Goal: Information Seeking & Learning: Learn about a topic

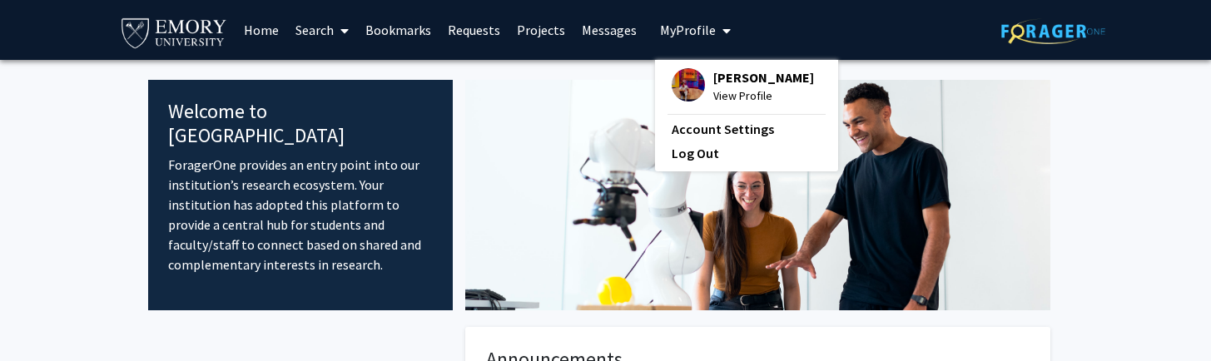
click at [713, 90] on span "View Profile" at bounding box center [763, 96] width 101 height 18
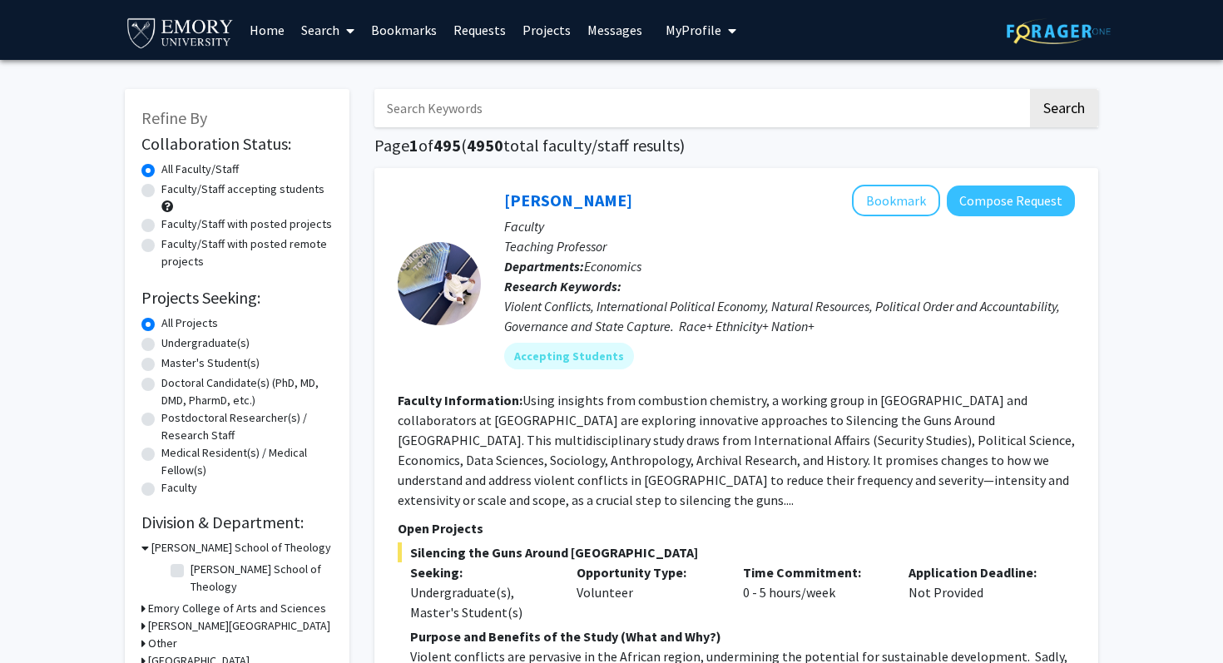
click at [161, 188] on label "Faculty/Staff accepting students" at bounding box center [242, 189] width 163 height 17
click at [161, 188] on input "Faculty/Staff accepting students" at bounding box center [166, 186] width 11 height 11
radio input "true"
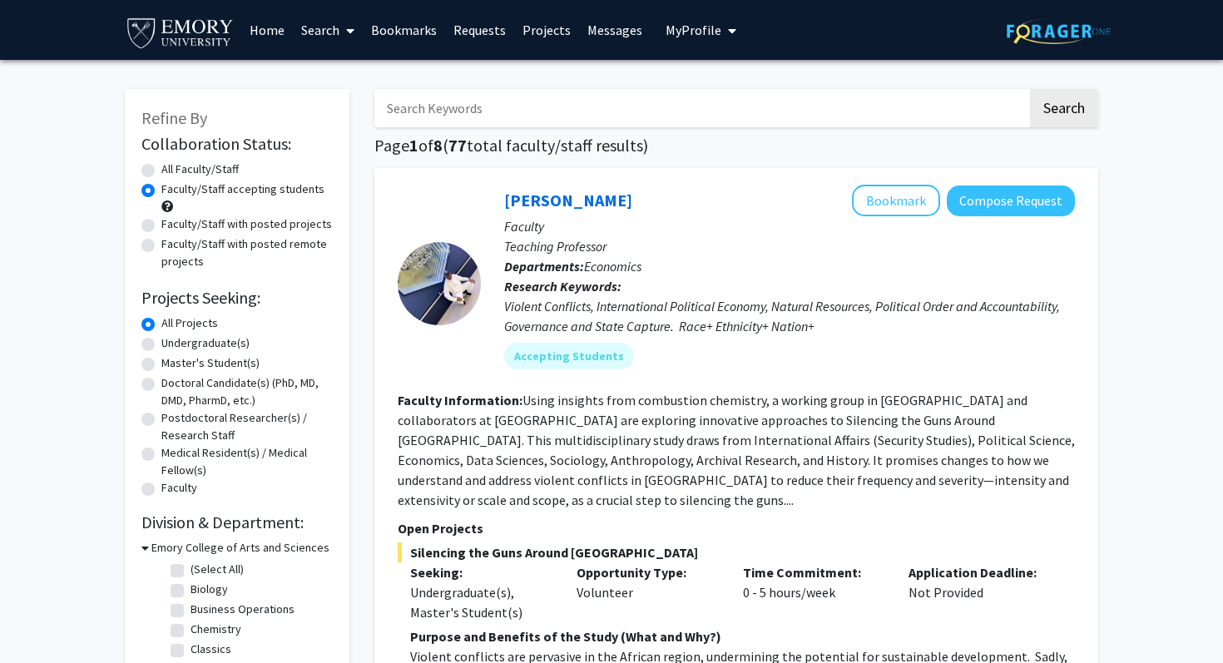
click at [161, 341] on label "Undergraduate(s)" at bounding box center [205, 343] width 88 height 17
click at [161, 341] on input "Undergraduate(s)" at bounding box center [166, 340] width 11 height 11
radio input "true"
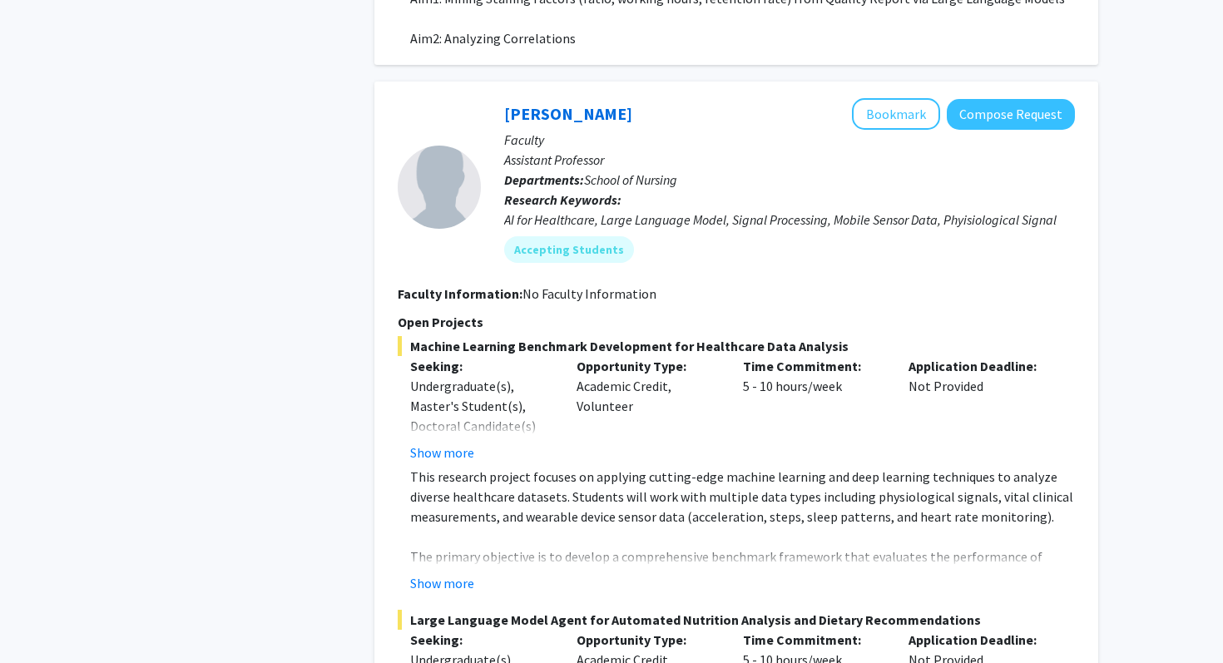
scroll to position [2529, 0]
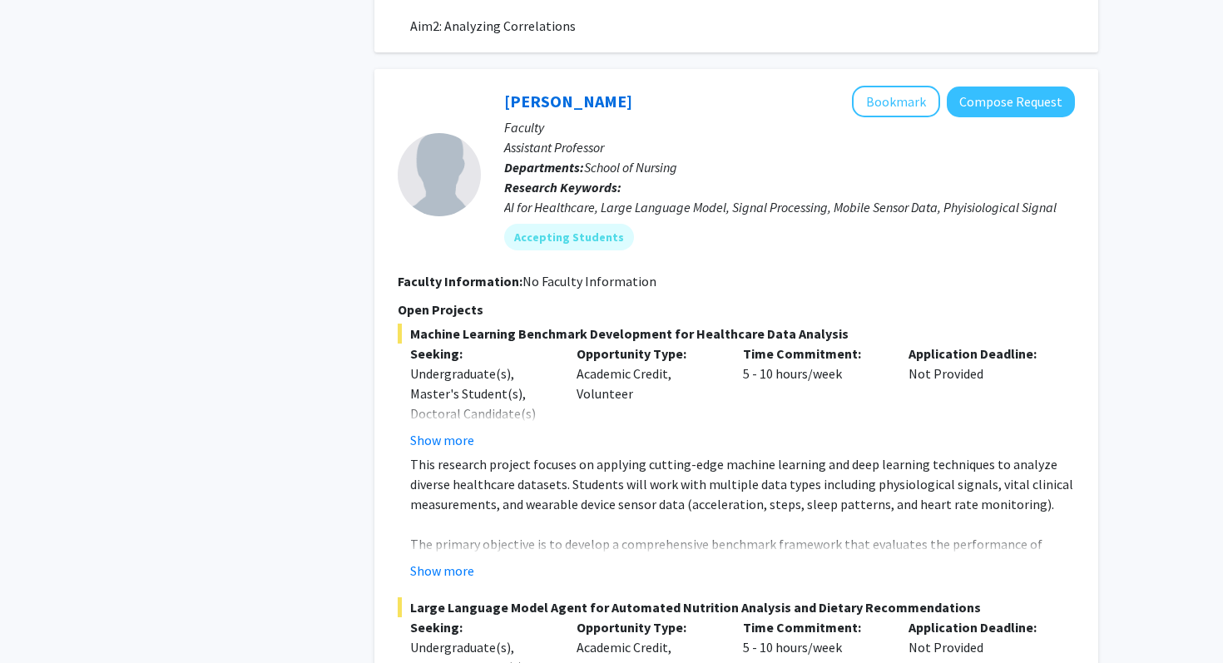
click at [446, 561] on button "Show more" at bounding box center [442, 571] width 64 height 20
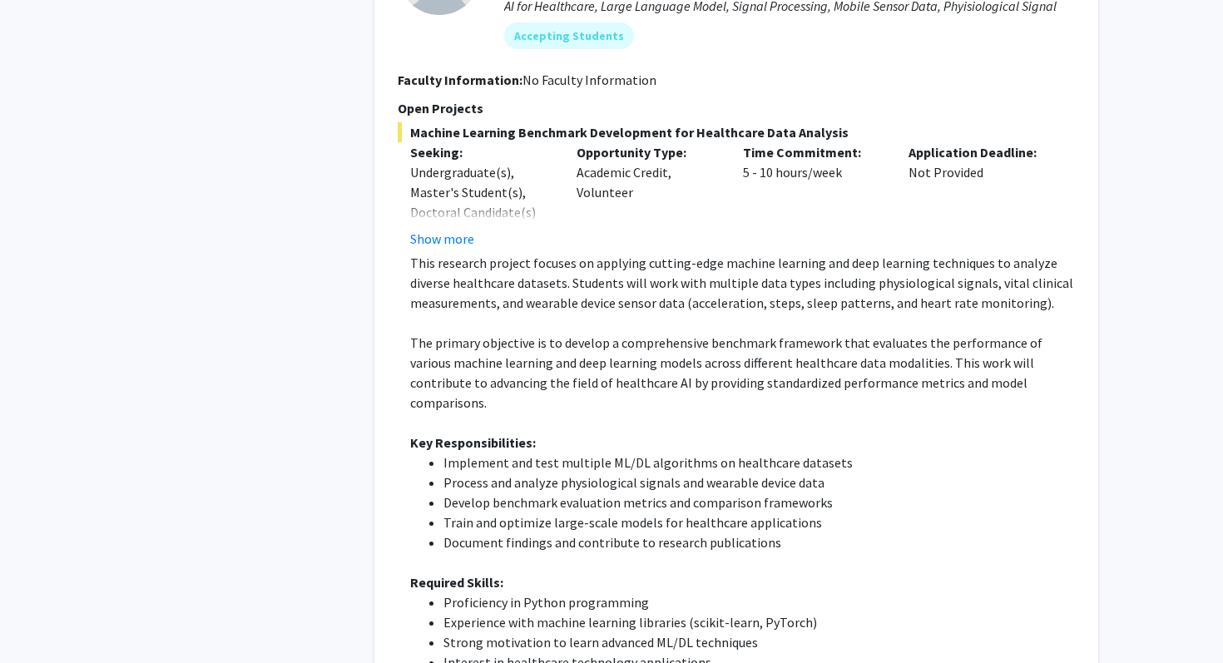
scroll to position [2739, 0]
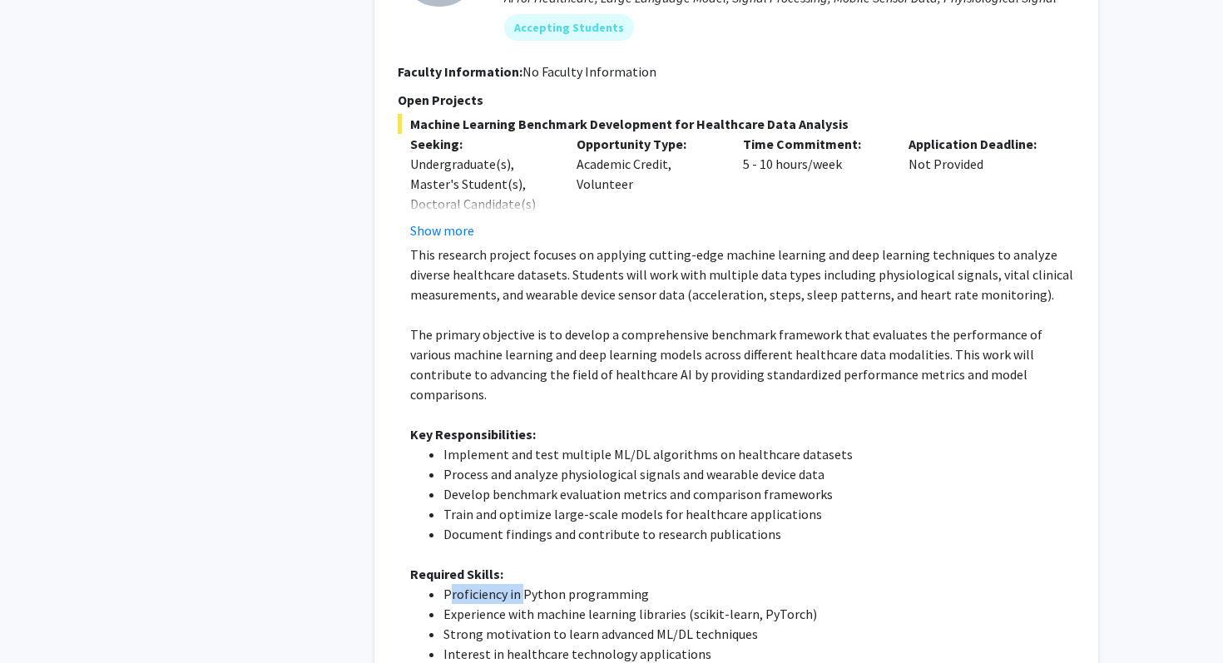
drag, startPoint x: 151, startPoint y: 188, endPoint x: 538, endPoint y: 530, distance: 516.5
click at [538, 584] on li "Proficiency in Python programming" at bounding box center [760, 594] width 632 height 20
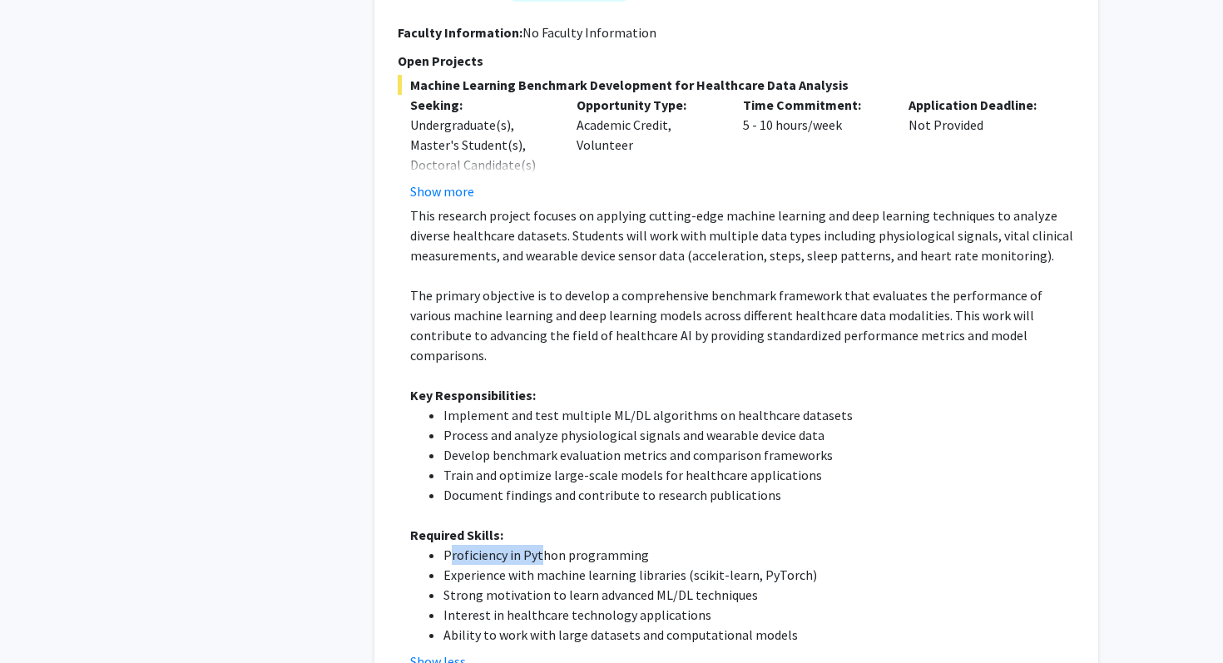
scroll to position [2795, 0]
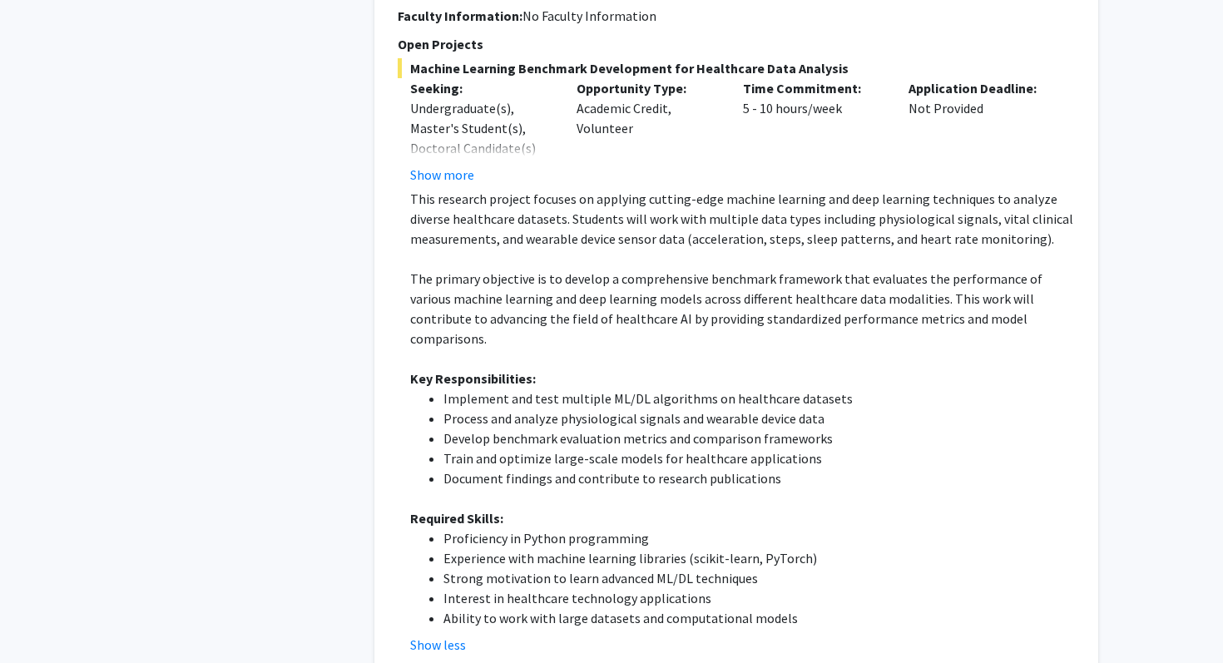
drag, startPoint x: 538, startPoint y: 530, endPoint x: 536, endPoint y: 506, distance: 24.2
click at [536, 548] on li "Experience with machine learning libraries (scikit-learn, PyTorch)" at bounding box center [760, 558] width 632 height 20
click at [553, 568] on li "Strong motivation to learn advanced ML/DL techniques" at bounding box center [760, 578] width 632 height 20
drag, startPoint x: 536, startPoint y: 506, endPoint x: 564, endPoint y: 520, distance: 31.6
click at [564, 568] on li "Strong motivation to learn advanced ML/DL techniques" at bounding box center [760, 578] width 632 height 20
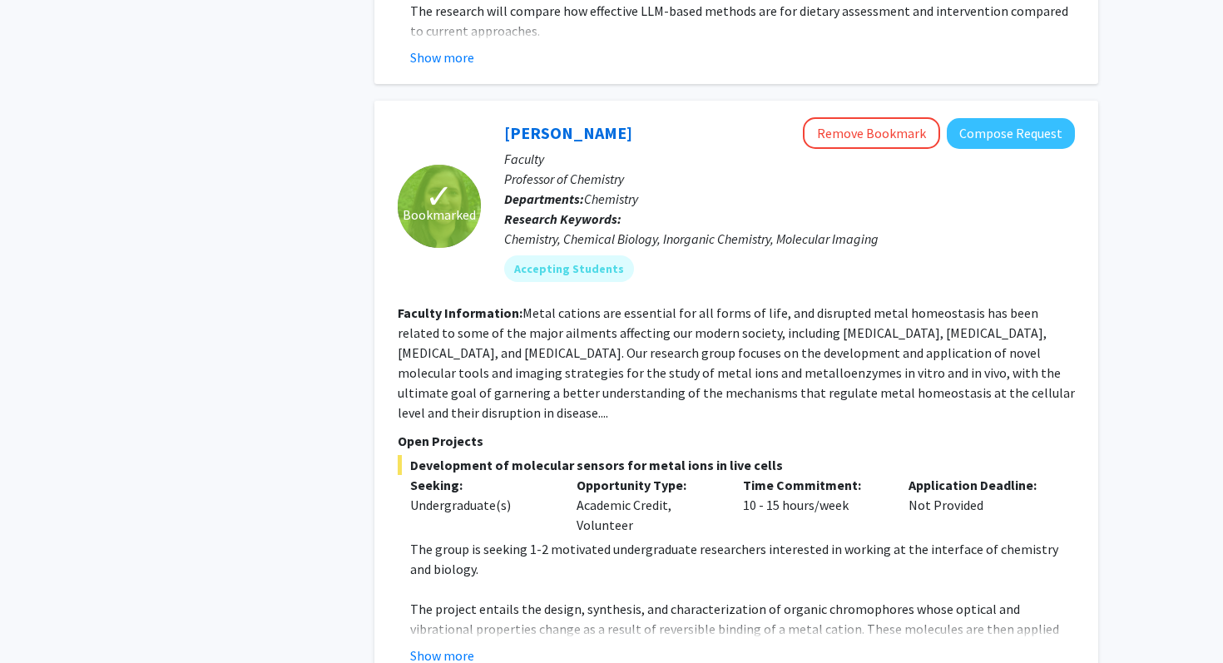
scroll to position [3662, 0]
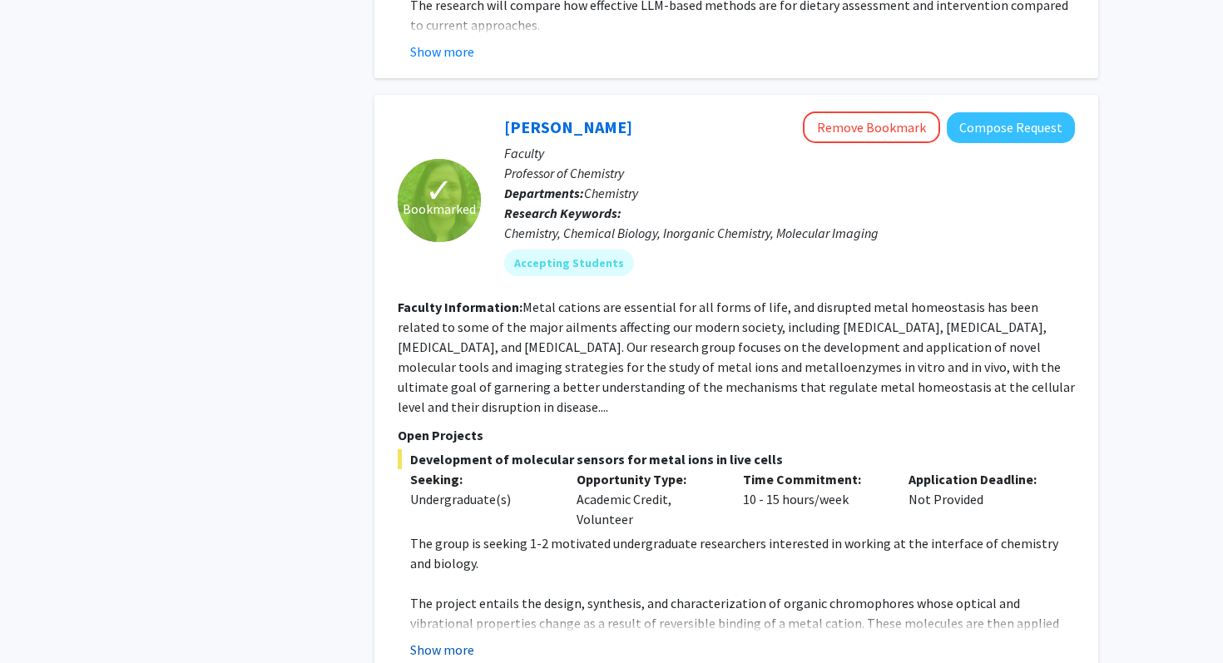
drag, startPoint x: 564, startPoint y: 520, endPoint x: 456, endPoint y: 572, distance: 119.9
click at [456, 640] on button "Show more" at bounding box center [442, 650] width 64 height 20
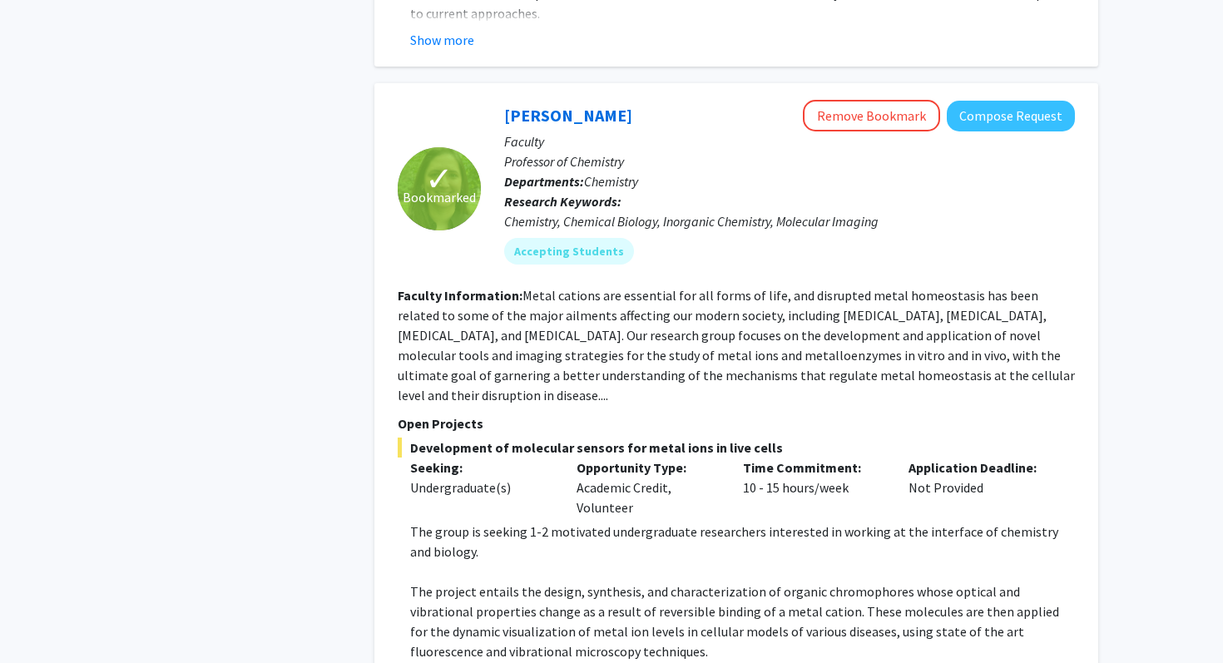
scroll to position [3679, 0]
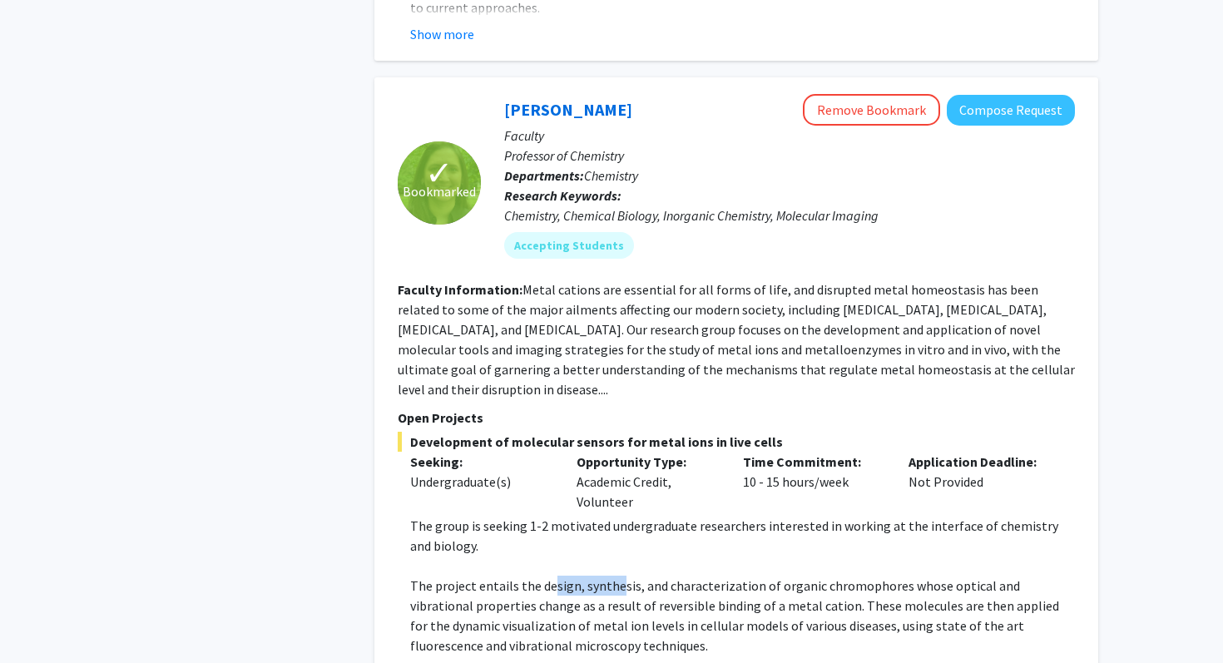
drag, startPoint x: 456, startPoint y: 572, endPoint x: 619, endPoint y: 511, distance: 174.1
click at [619, 576] on p "The project entails the design, synthesis, and characterization of organic chro…" at bounding box center [742, 616] width 665 height 80
click at [673, 576] on p "The project entails the design, synthesis, and characterization of organic chro…" at bounding box center [742, 616] width 665 height 80
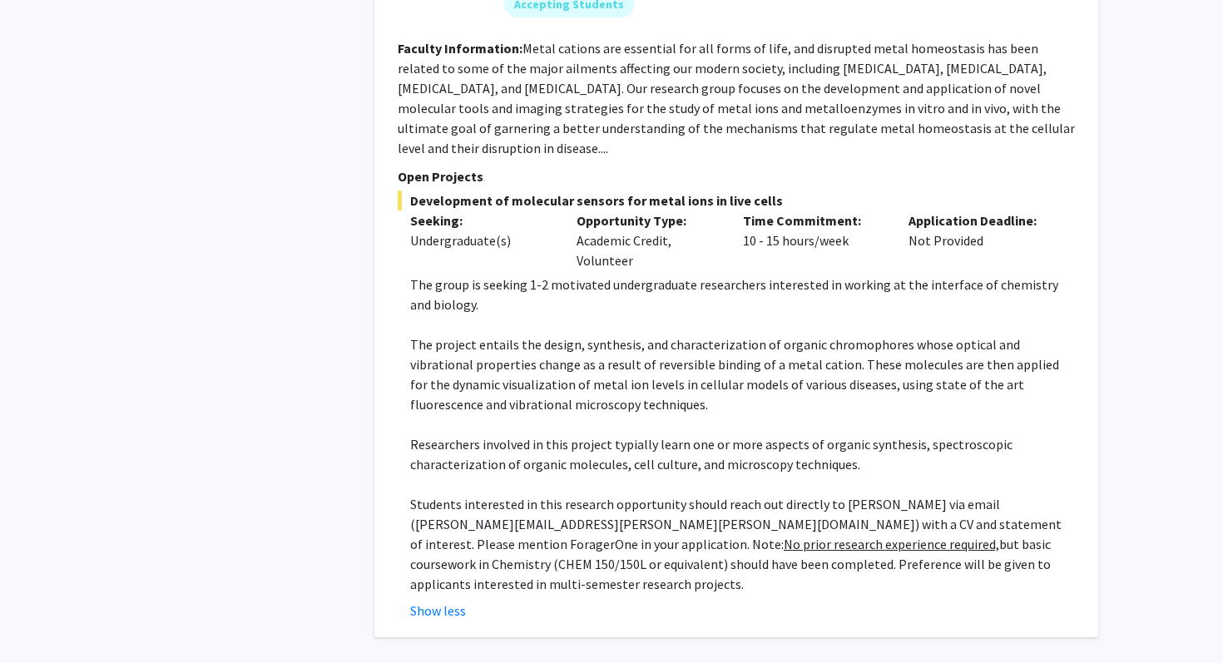
scroll to position [3979, 0]
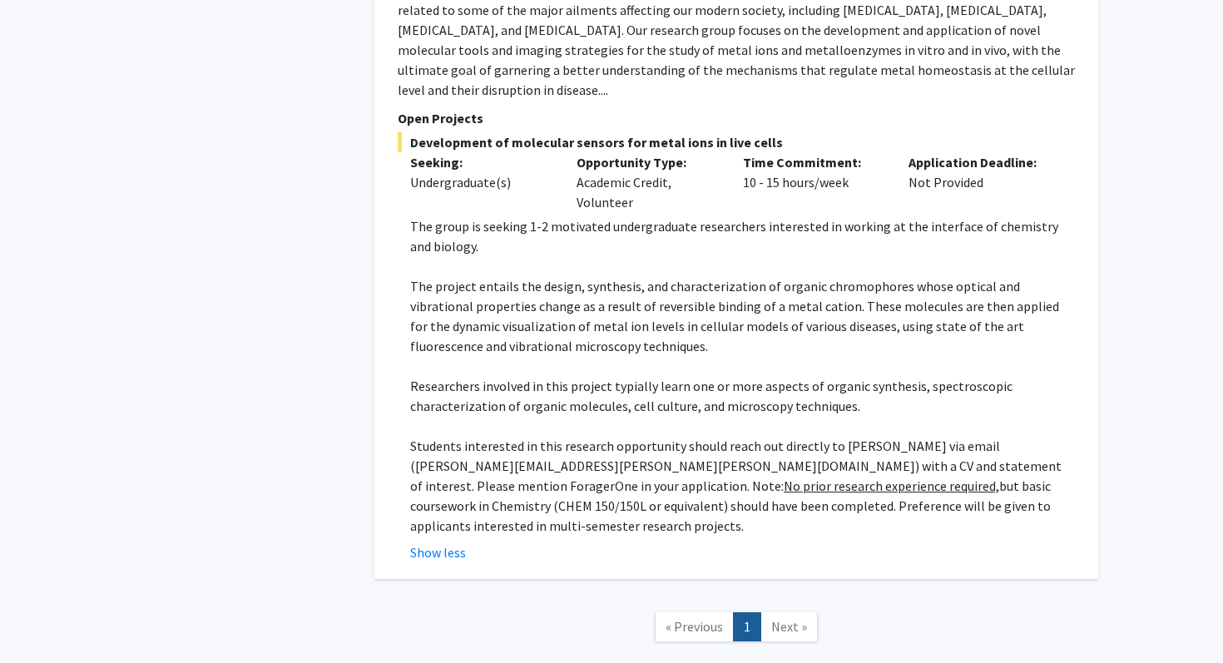
click at [781, 618] on span "Next »" at bounding box center [789, 626] width 36 height 17
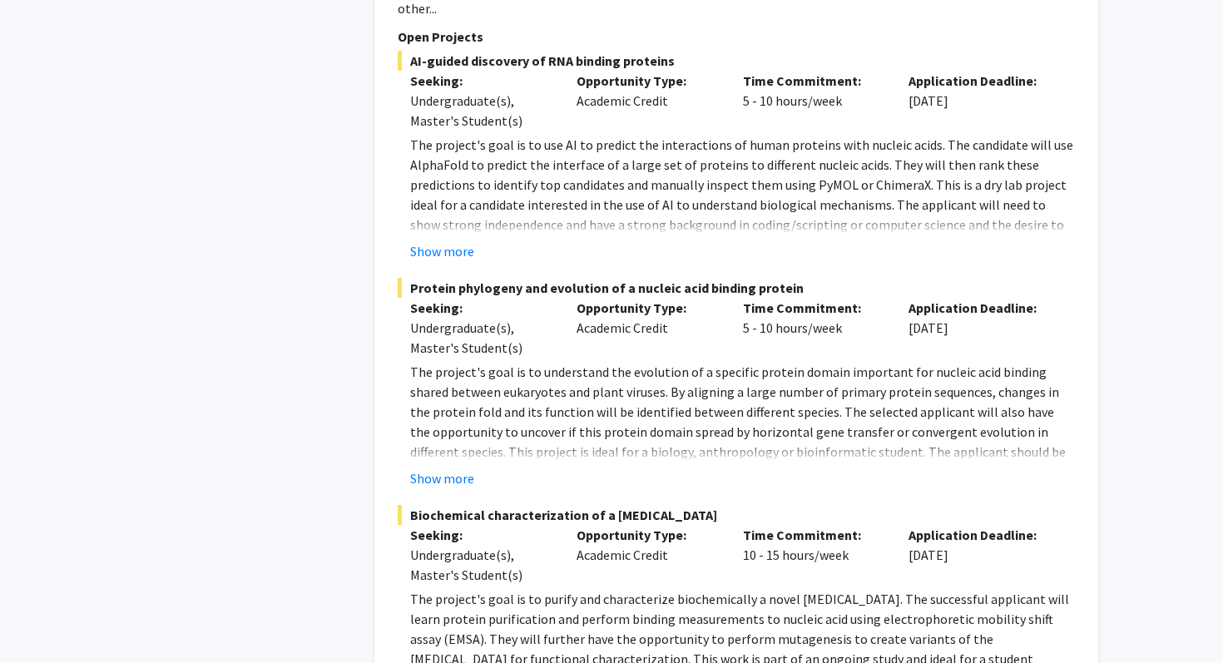
scroll to position [946, 0]
